Goal: Task Accomplishment & Management: Use online tool/utility

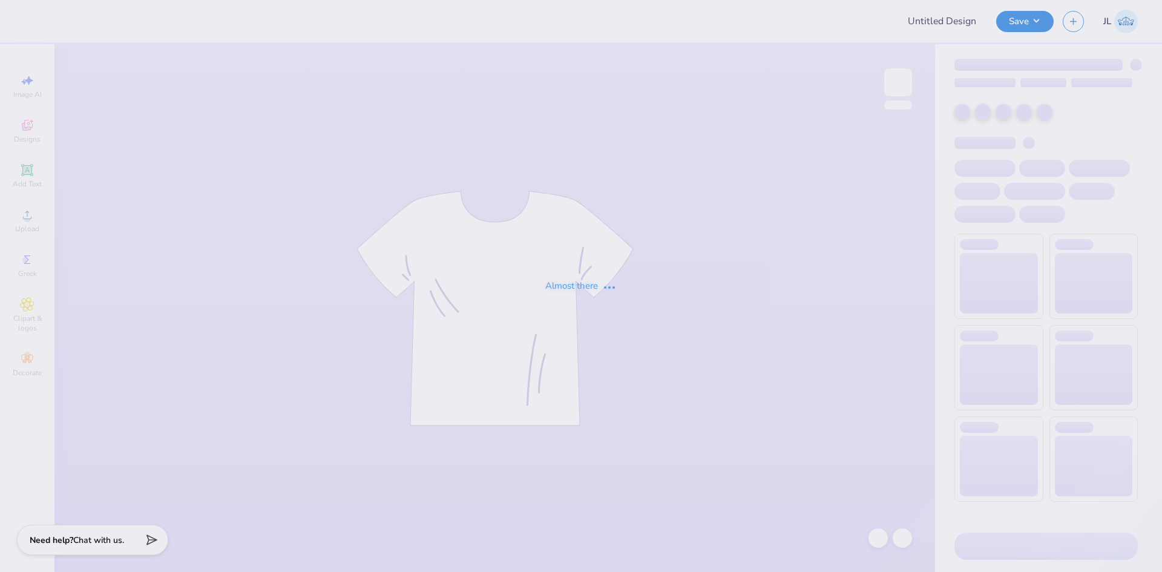
type input "RSFF 4 Merch 2025"
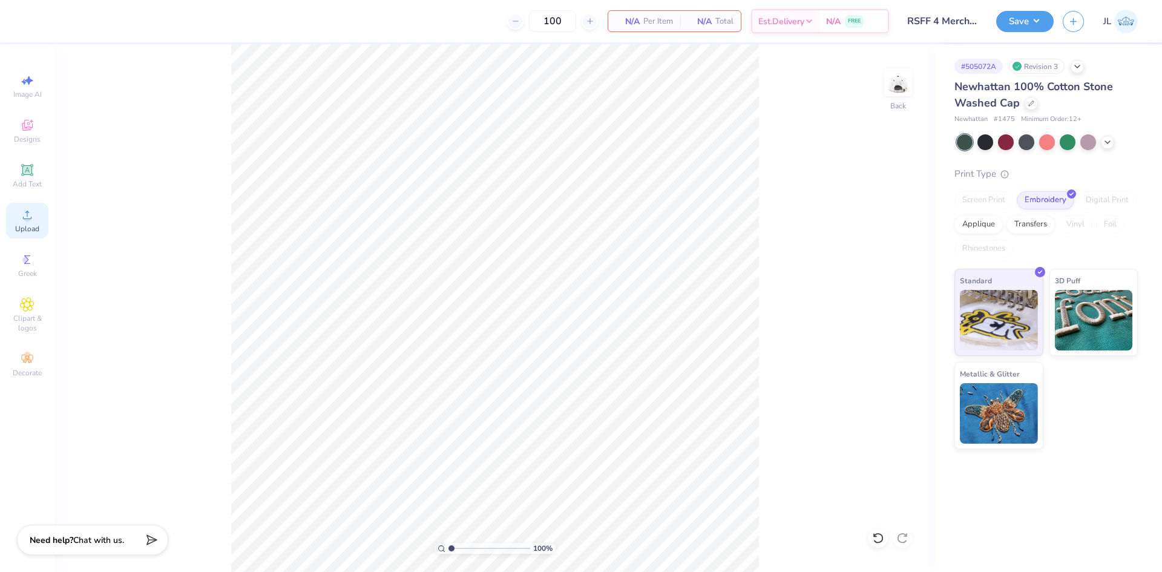
click at [13, 221] on div "Upload" at bounding box center [27, 221] width 42 height 36
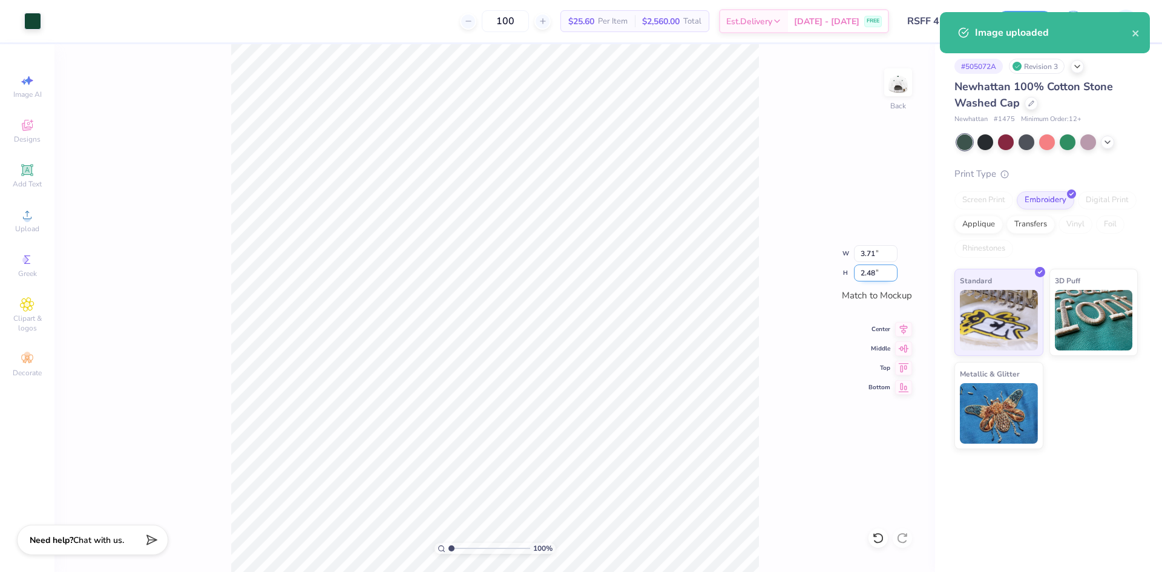
click at [868, 273] on input "2.48" at bounding box center [876, 272] width 44 height 17
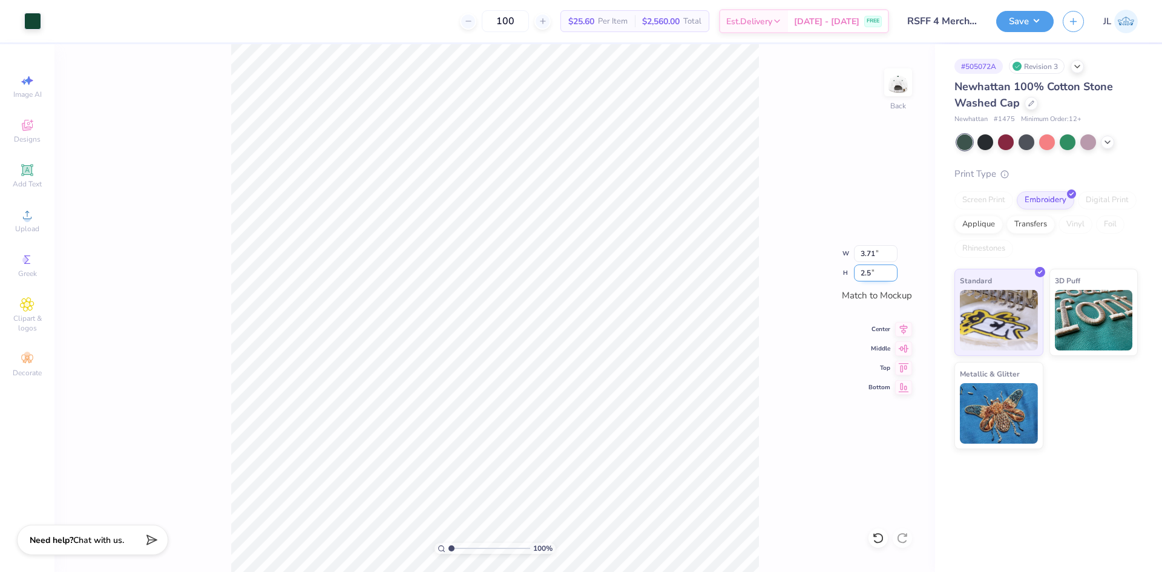
type input "2.5"
type input "3.74"
type input "2.50"
click at [892, 534] on div "100 % Back" at bounding box center [494, 308] width 880 height 528
click at [895, 534] on div at bounding box center [901, 537] width 19 height 19
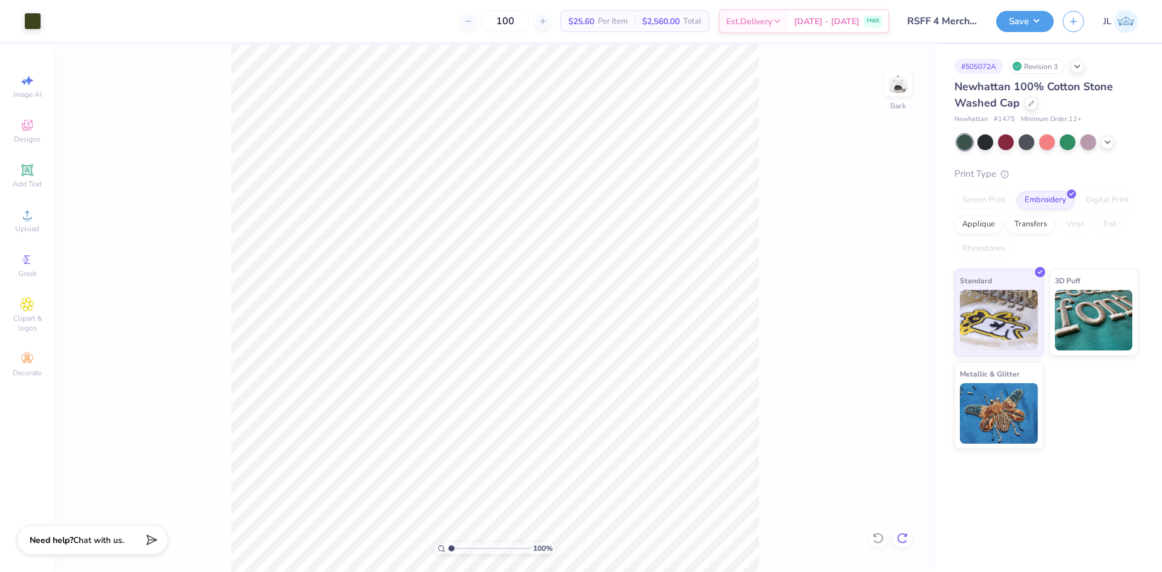
click at [895, 534] on div at bounding box center [901, 537] width 19 height 19
type input "3.74"
type input "2.50"
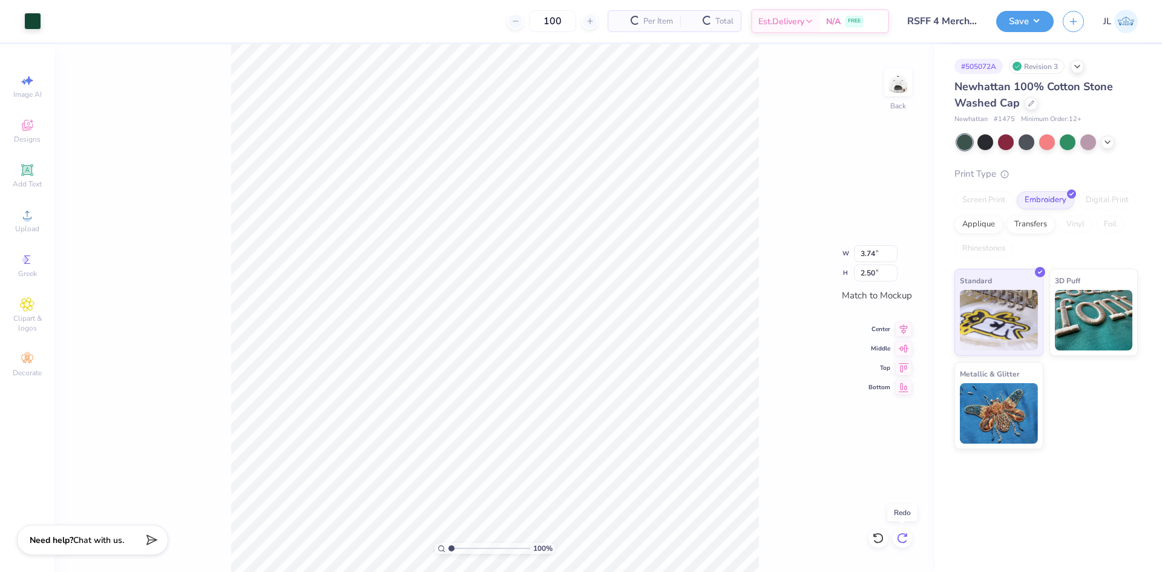
click at [895, 534] on div at bounding box center [901, 537] width 19 height 19
click at [895, 534] on div "100 % Back W 3.74 3.74 " H 2.50 2.50 " Match to Mockup Center Middle Top Bottom" at bounding box center [494, 308] width 880 height 528
click at [895, 534] on div "100 % Back W 3.74 H 2.50 Y Center Middle Top Bottom" at bounding box center [494, 308] width 880 height 528
click at [895, 534] on div "100 % Back" at bounding box center [494, 308] width 880 height 528
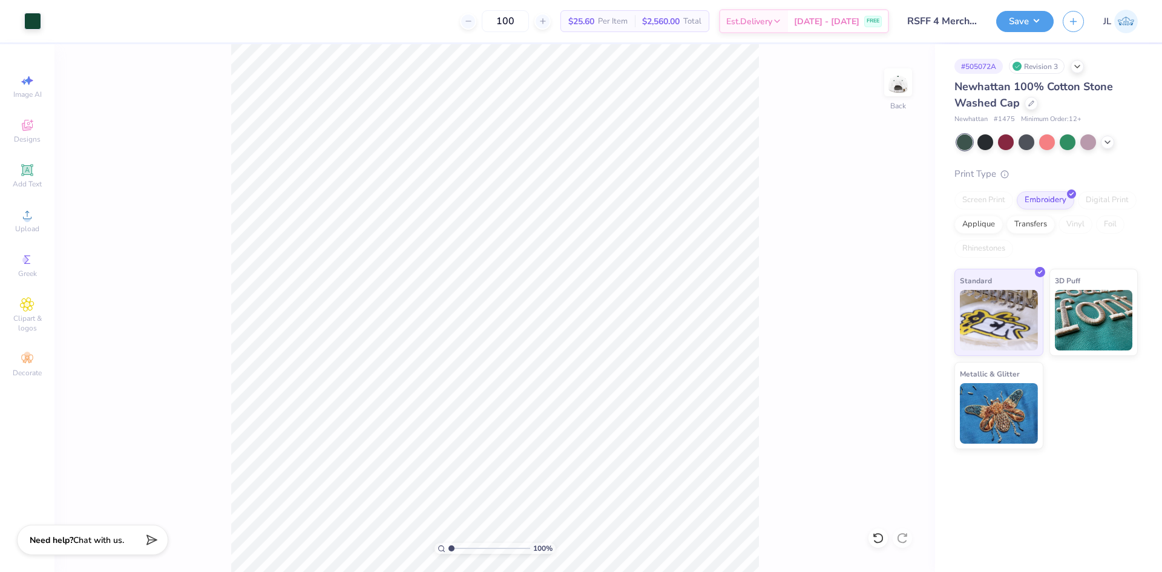
click at [761, 411] on div "100 % Back" at bounding box center [494, 308] width 880 height 528
click at [370, 24] on div "100 $25.60 Per Item $2,560.00 Total Est. Delivery Aug 25 - 28 FREE" at bounding box center [469, 21] width 839 height 42
click at [30, 228] on span "Upload" at bounding box center [27, 229] width 24 height 10
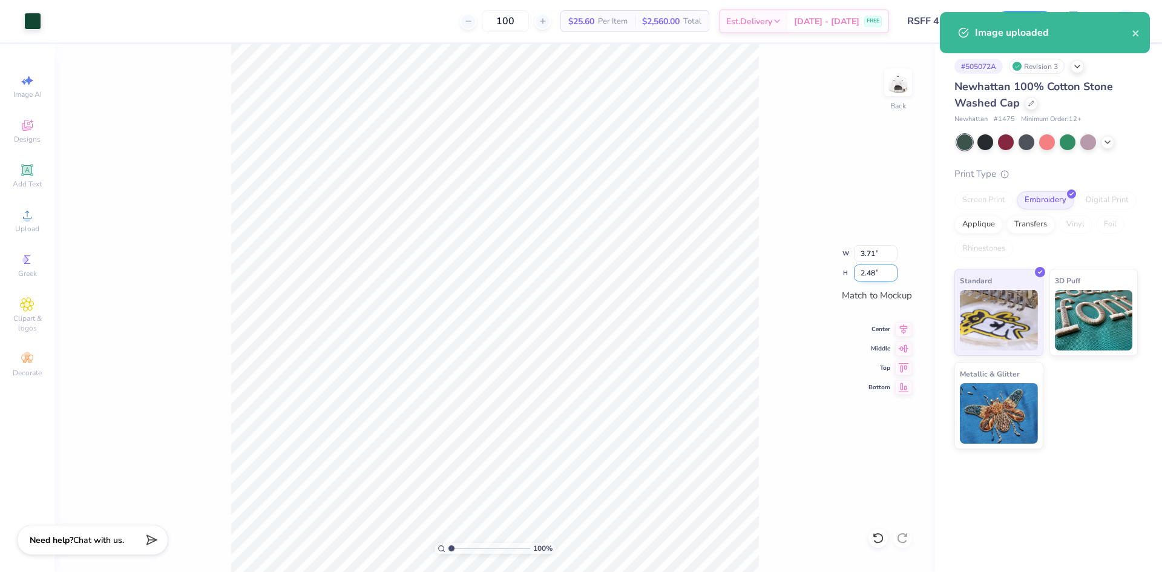
click at [870, 270] on input "2.48" at bounding box center [876, 272] width 44 height 17
click at [869, 270] on input "2.48" at bounding box center [876, 272] width 44 height 17
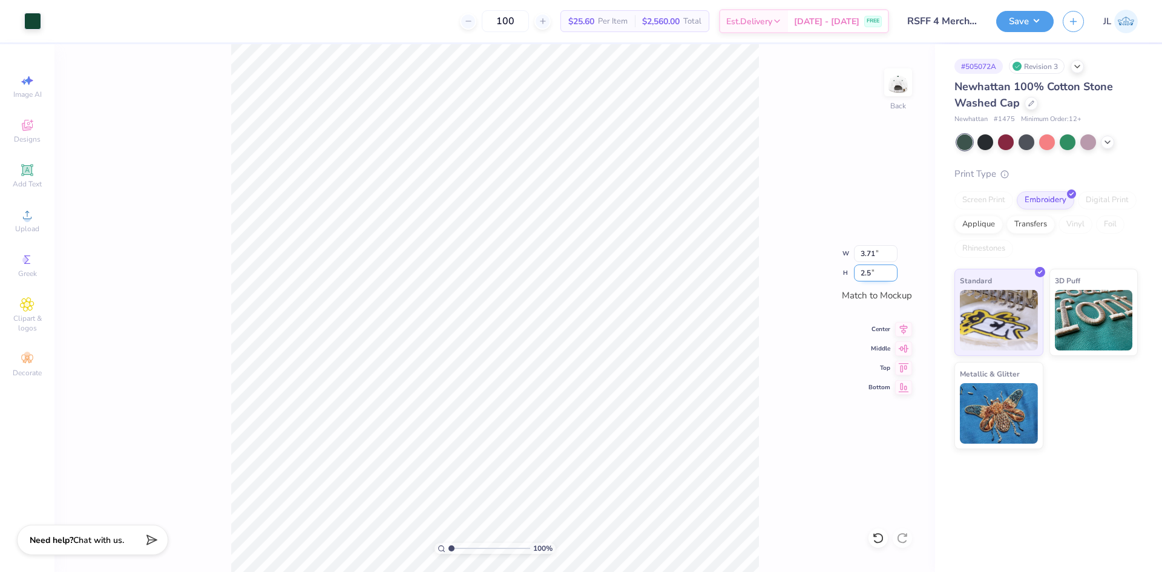
type input "2.5"
type input "3.74"
type input "2.50"
click at [1039, 25] on button "Save" at bounding box center [1024, 19] width 57 height 21
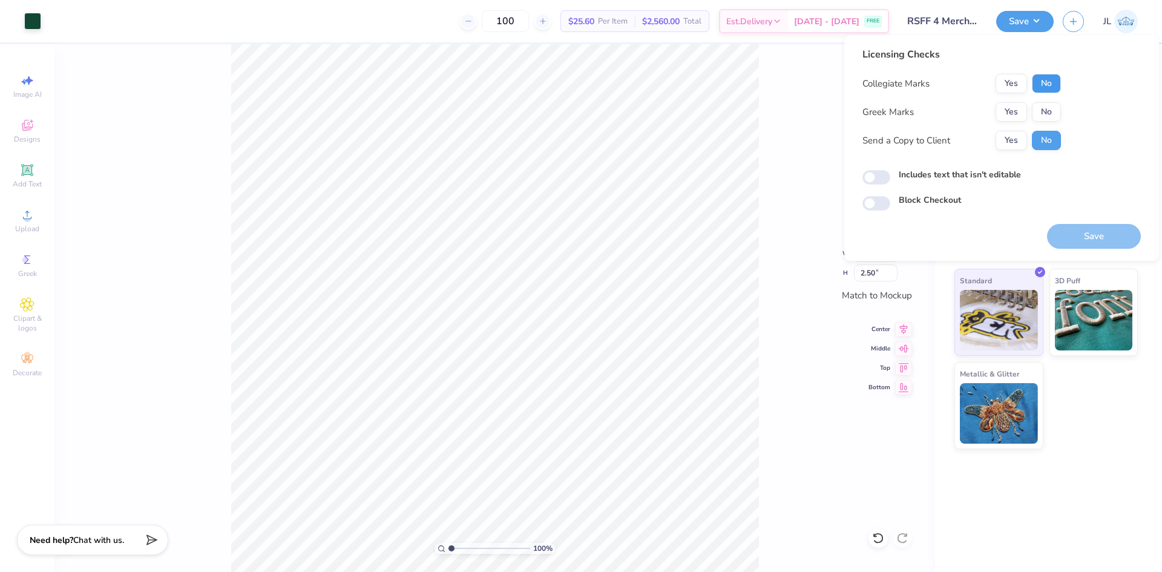
click at [1053, 87] on button "No" at bounding box center [1046, 83] width 29 height 19
click at [1049, 111] on button "No" at bounding box center [1046, 111] width 29 height 19
click at [1016, 139] on button "Yes" at bounding box center [1010, 140] width 31 height 19
click at [1101, 237] on button "Save" at bounding box center [1094, 236] width 94 height 25
